Goal: Entertainment & Leisure: Consume media (video, audio)

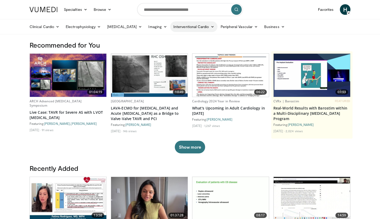
click at [179, 27] on link "Interventional Cardio" at bounding box center [193, 26] width 47 height 11
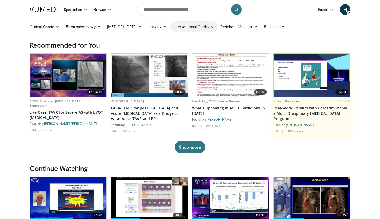
click at [185, 29] on link "Interventional Cardio" at bounding box center [193, 26] width 47 height 11
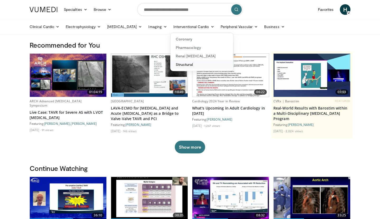
click at [182, 66] on link "Structural" at bounding box center [202, 64] width 63 height 8
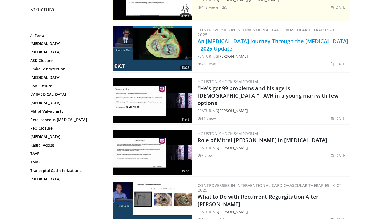
scroll to position [33, 0]
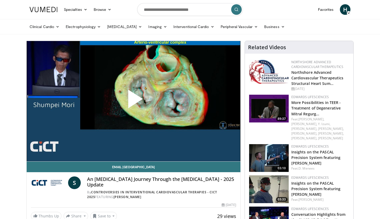
click at [134, 101] on span "Video Player" at bounding box center [134, 101] width 0 height 0
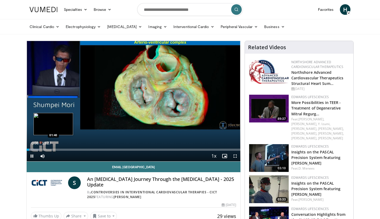
click at [53, 148] on div "Loaded : 6.14% 00:09 01:40" at bounding box center [134, 149] width 214 height 2
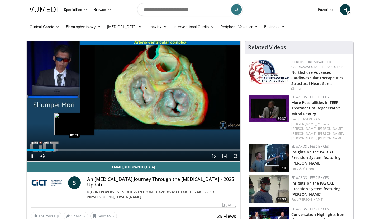
click at [75, 148] on video-js "**********" at bounding box center [134, 101] width 214 height 120
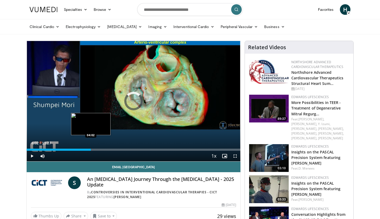
click at [91, 151] on div "Loaded : 18.59% 04:02 04:02" at bounding box center [134, 149] width 214 height 2
